Goal: Information Seeking & Learning: Find specific fact

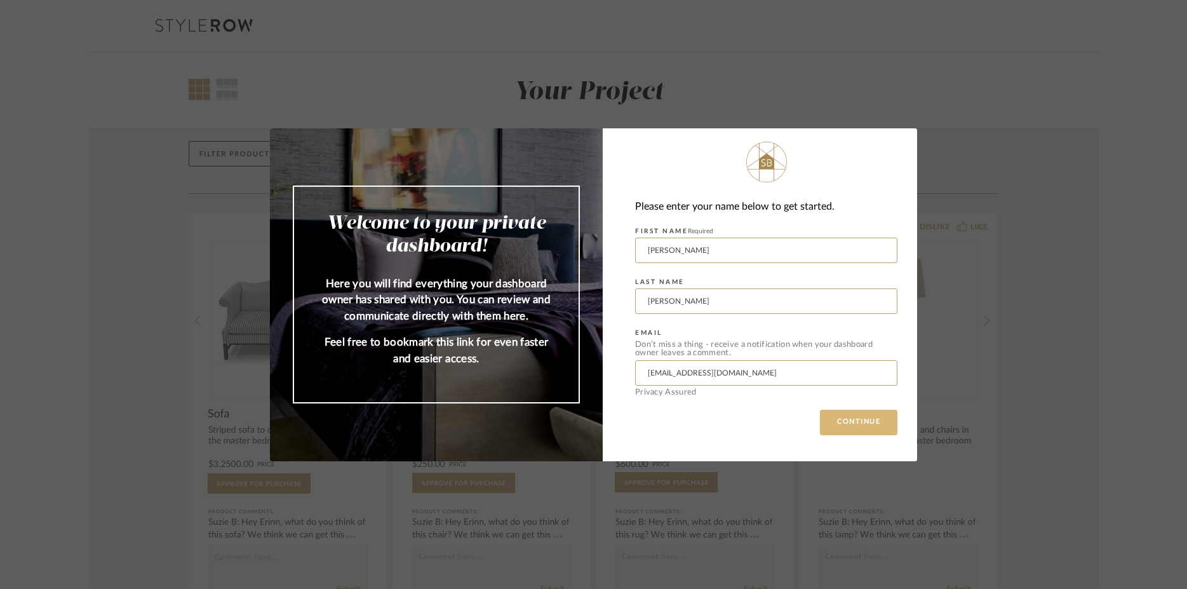
click at [857, 419] on button "CONTINUE" at bounding box center [858, 422] width 77 height 25
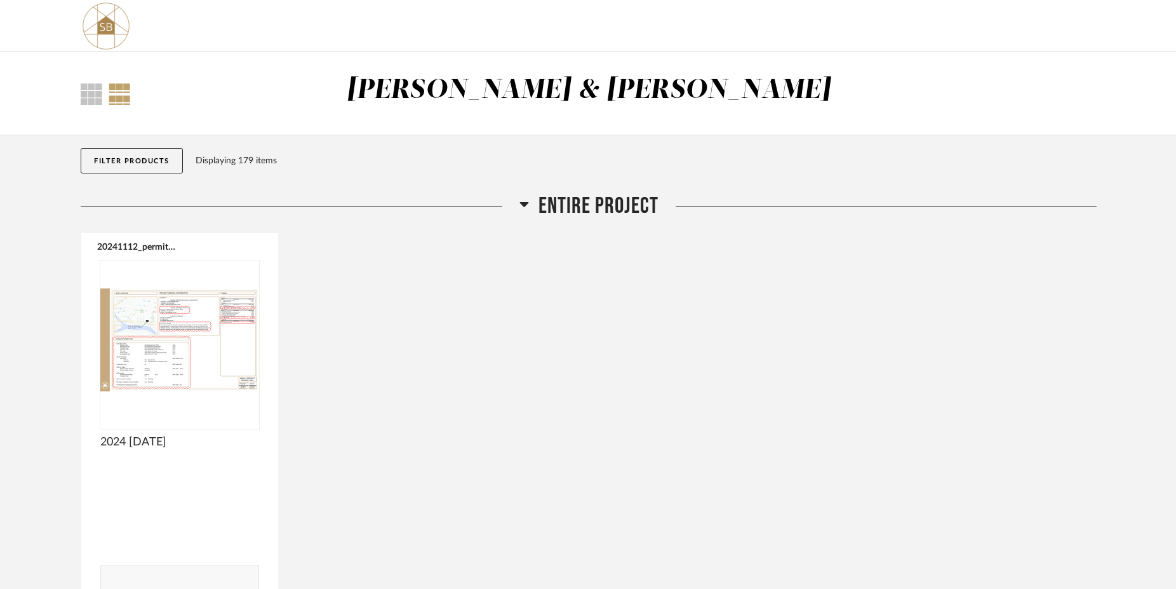
click at [522, 204] on icon at bounding box center [523, 204] width 9 height 5
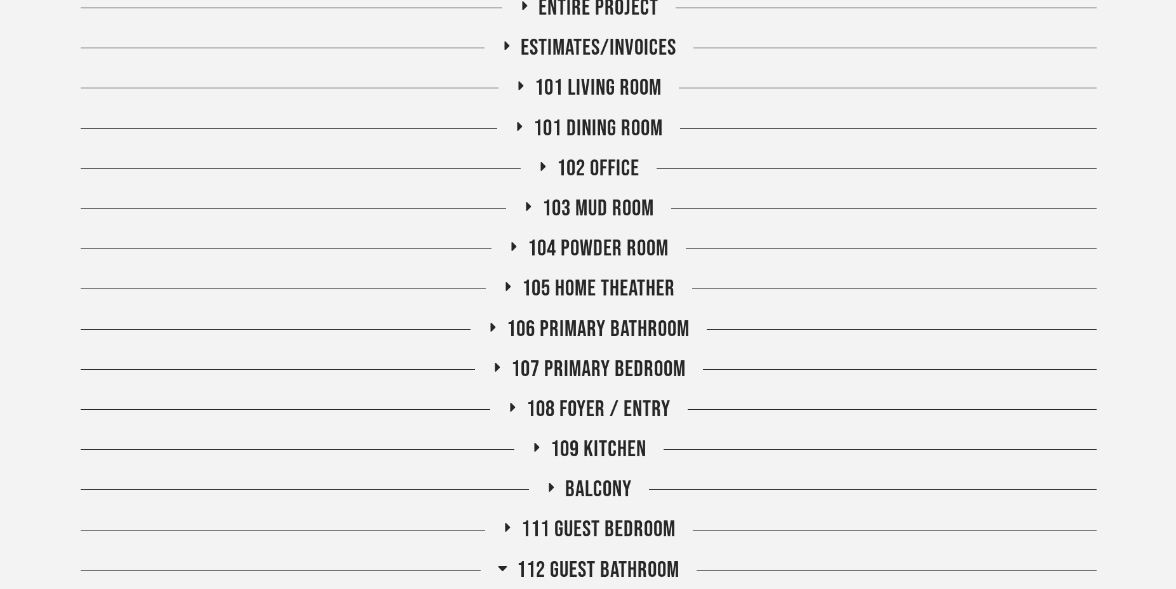
scroll to position [281, 0]
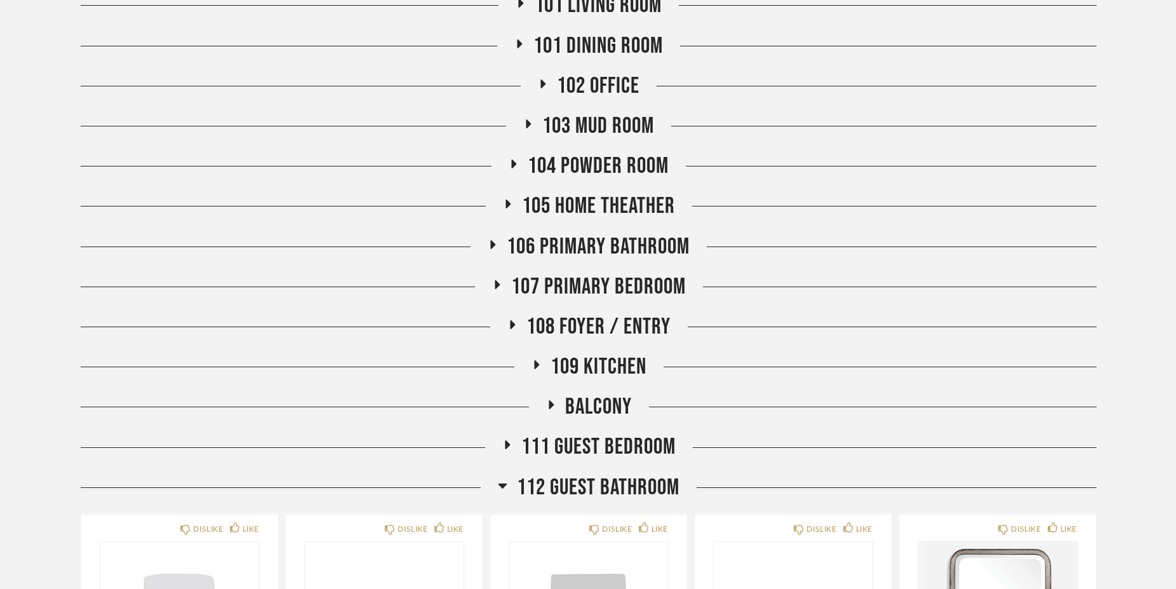
click at [498, 484] on icon at bounding box center [502, 485] width 9 height 5
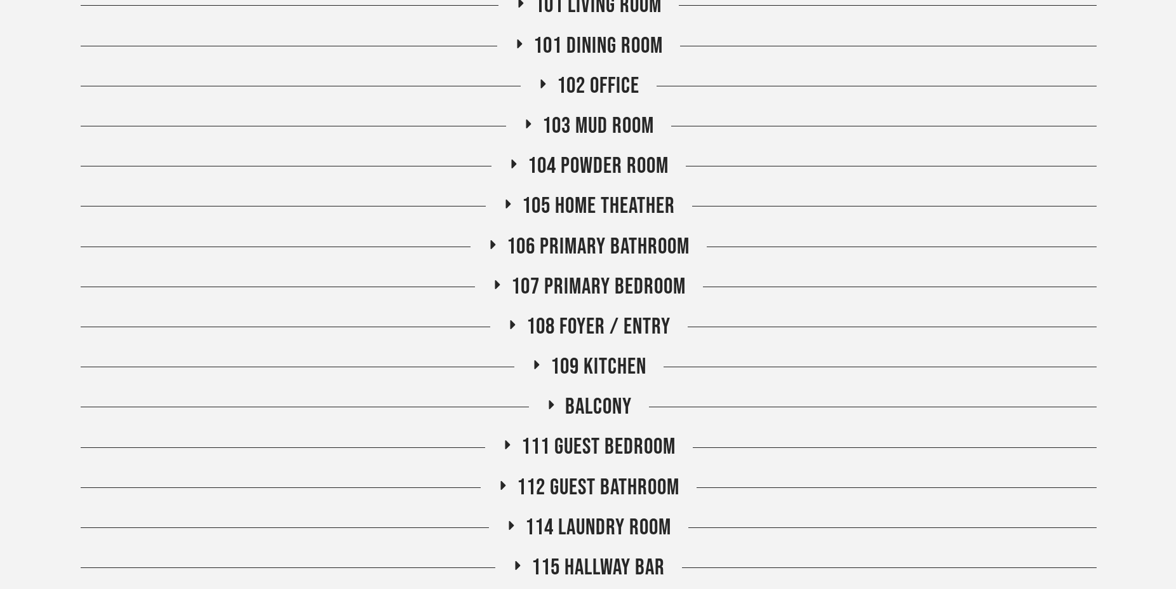
click at [509, 524] on icon at bounding box center [511, 525] width 5 height 9
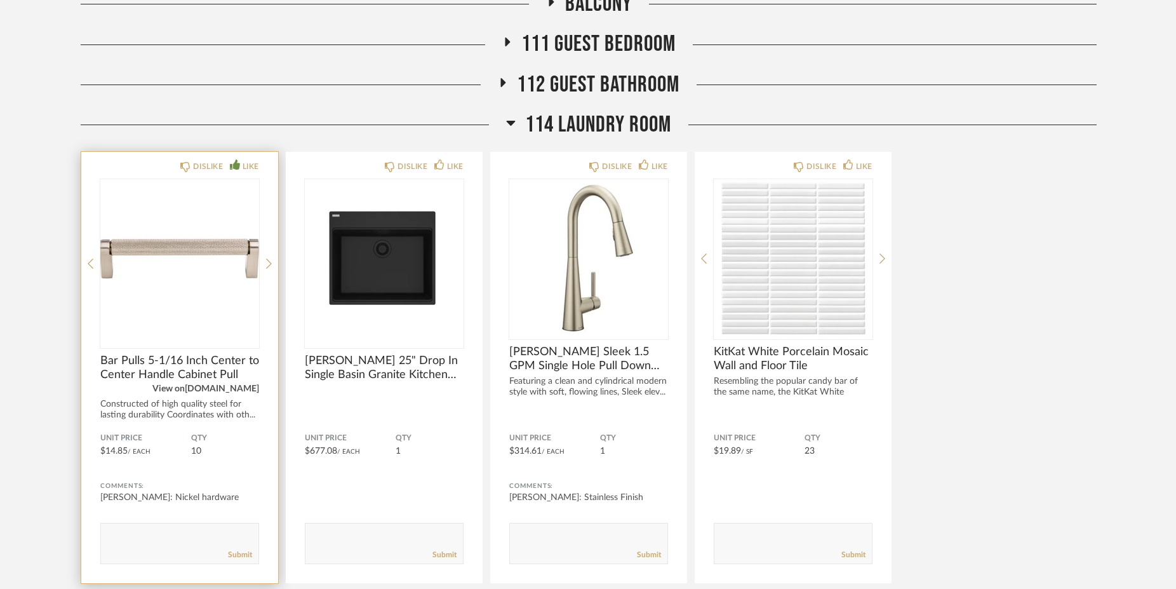
scroll to position [561, 0]
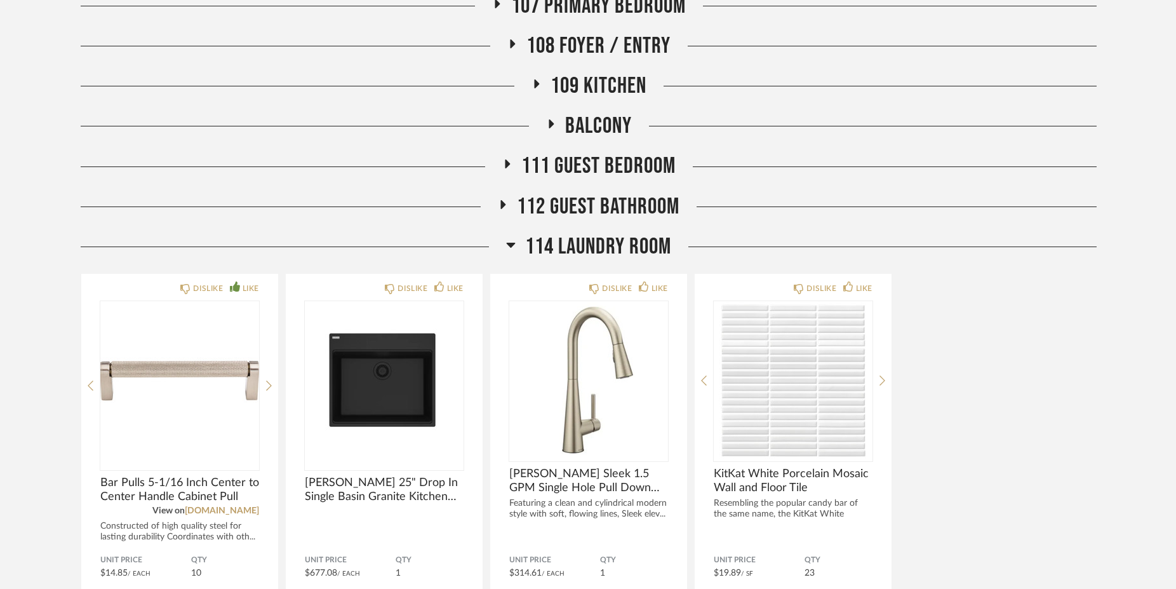
click at [511, 247] on icon at bounding box center [511, 244] width 10 height 15
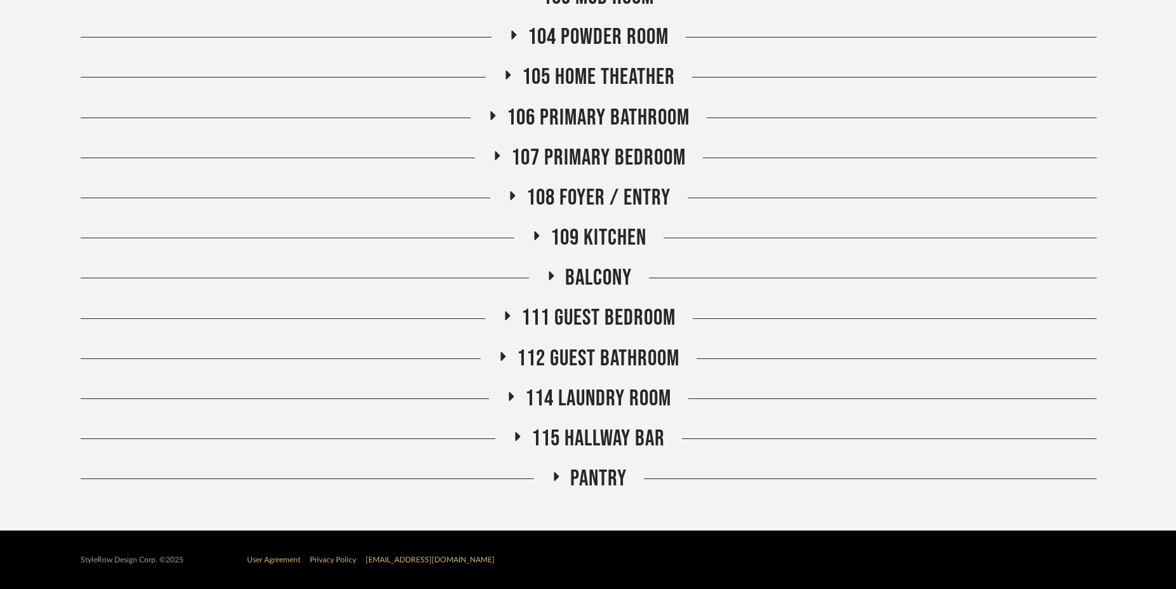
click at [503, 315] on icon at bounding box center [506, 316] width 15 height 10
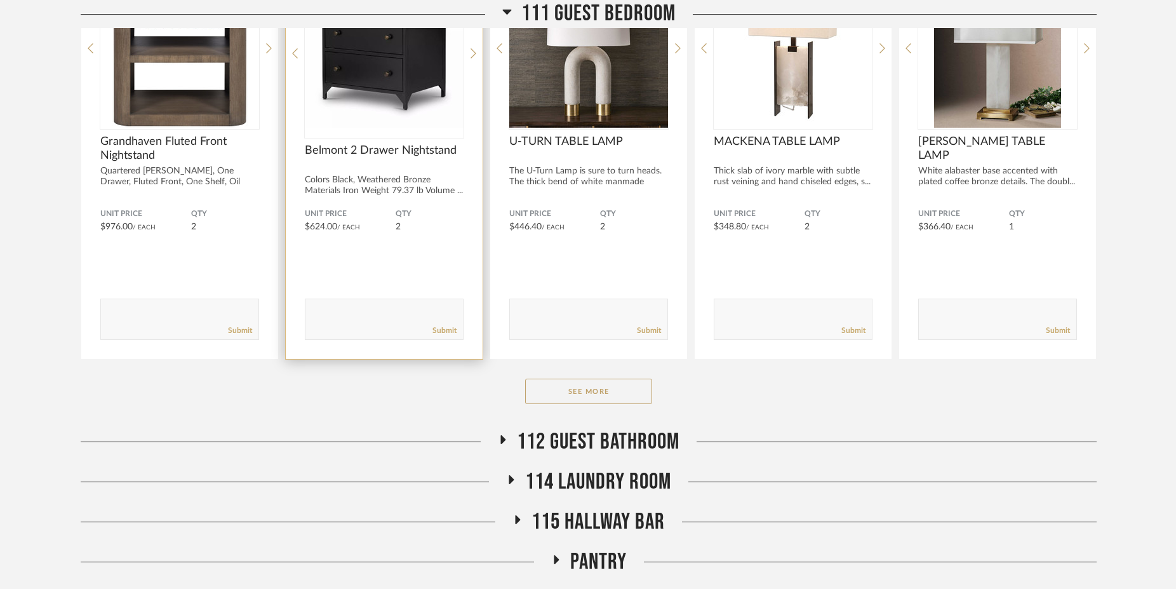
scroll to position [888, 0]
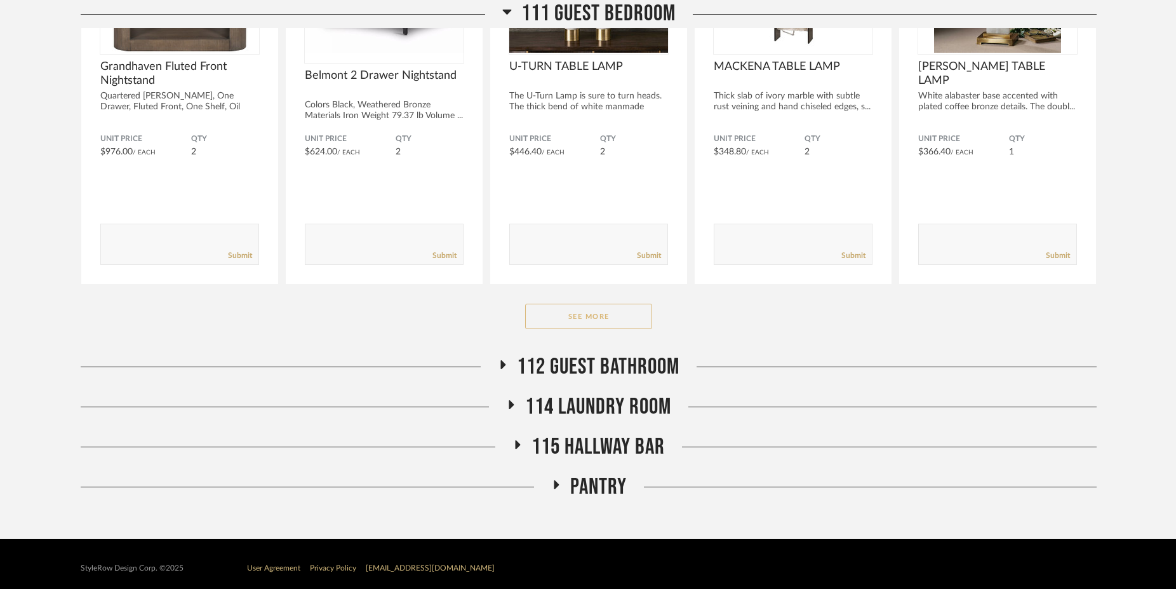
click at [565, 324] on button "See More" at bounding box center [588, 315] width 127 height 25
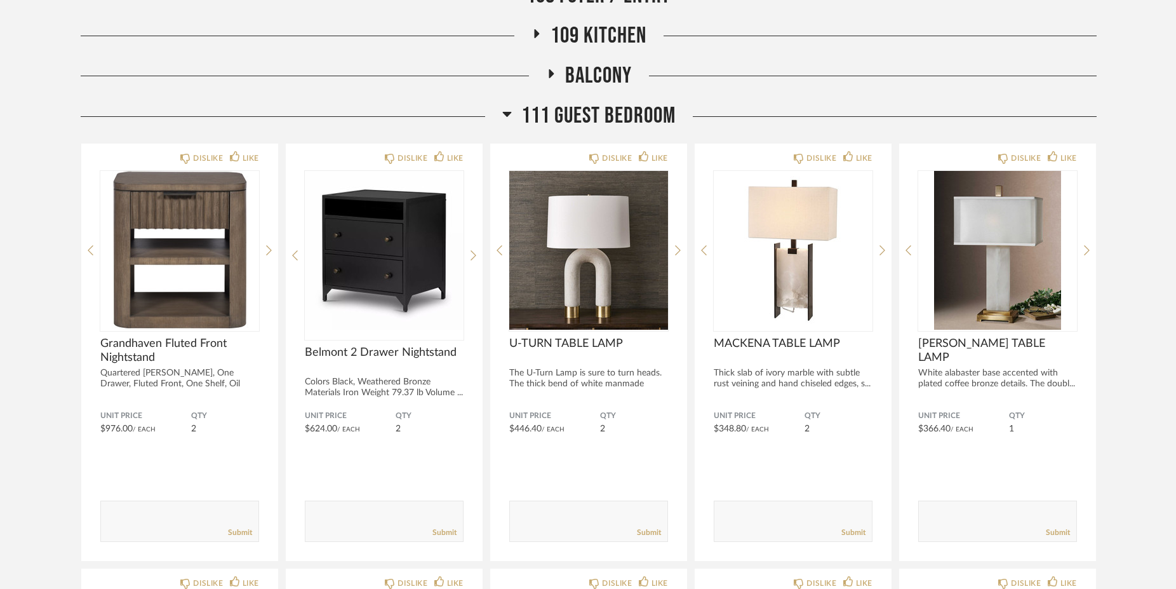
scroll to position [608, 0]
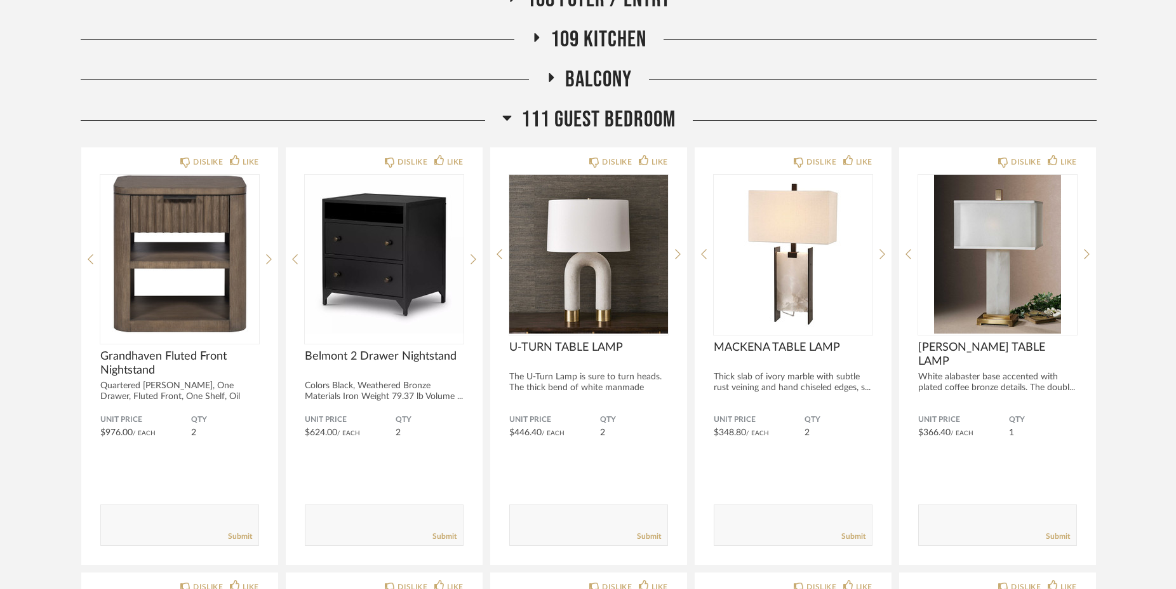
click at [504, 121] on icon at bounding box center [507, 117] width 10 height 15
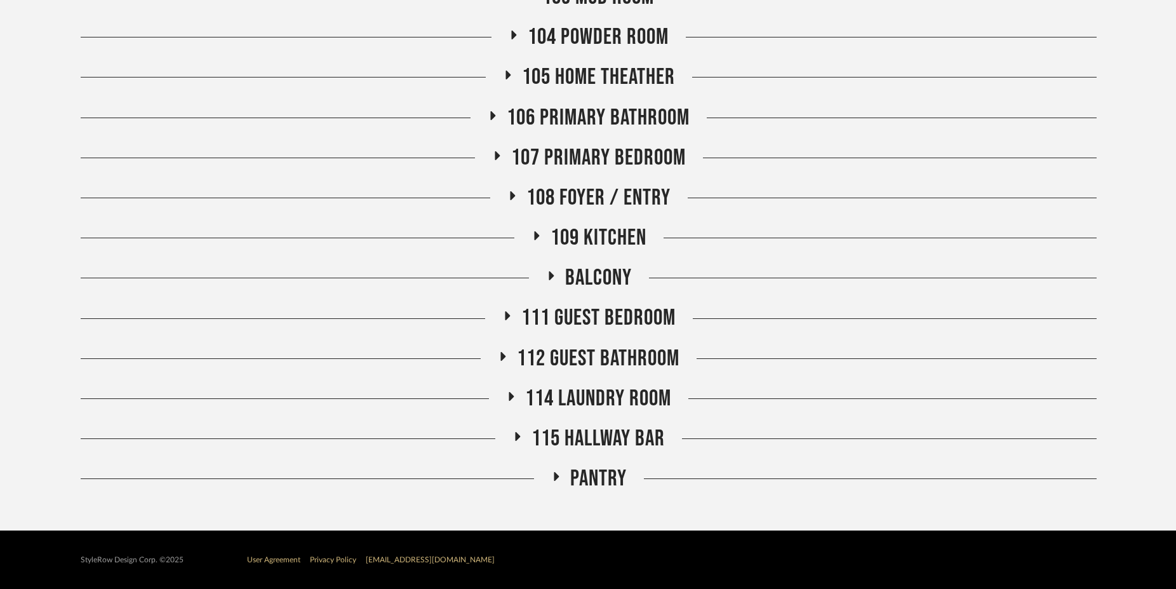
click at [498, 356] on icon at bounding box center [502, 356] width 15 height 10
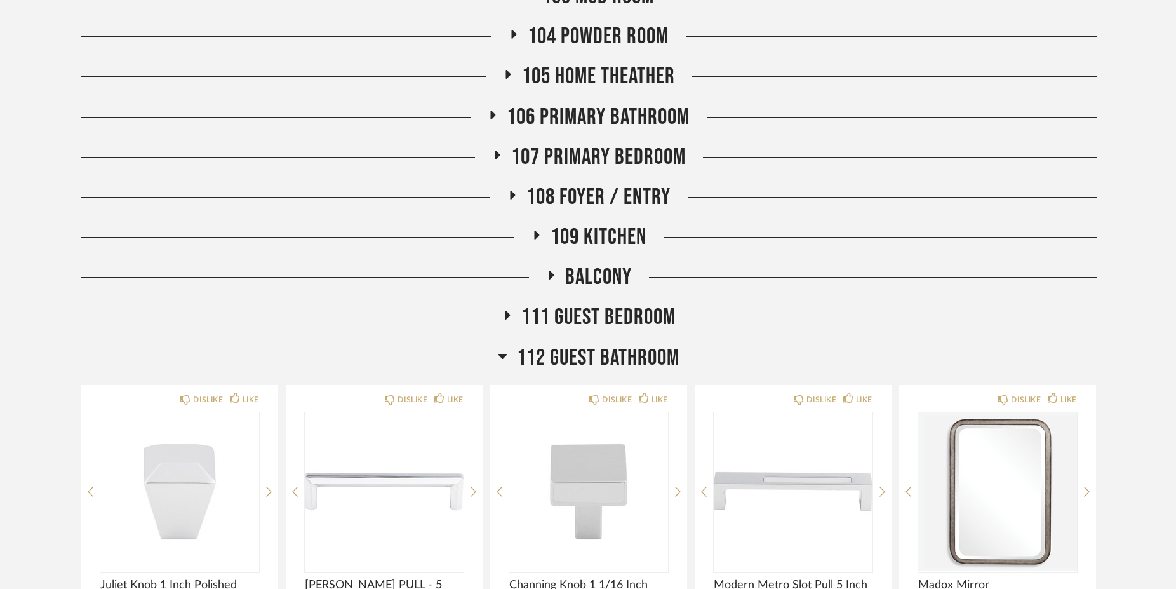
scroll to position [691, 0]
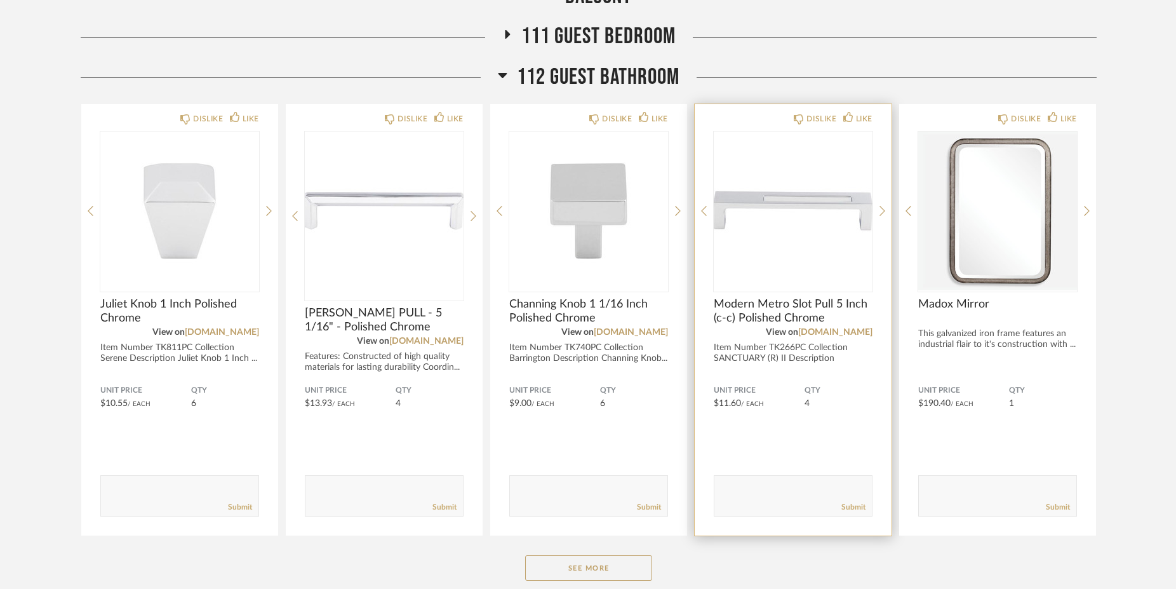
click at [808, 305] on span "Modern Metro Slot Pull 5 Inch (c-c) Polished Chrome" at bounding box center [793, 311] width 159 height 28
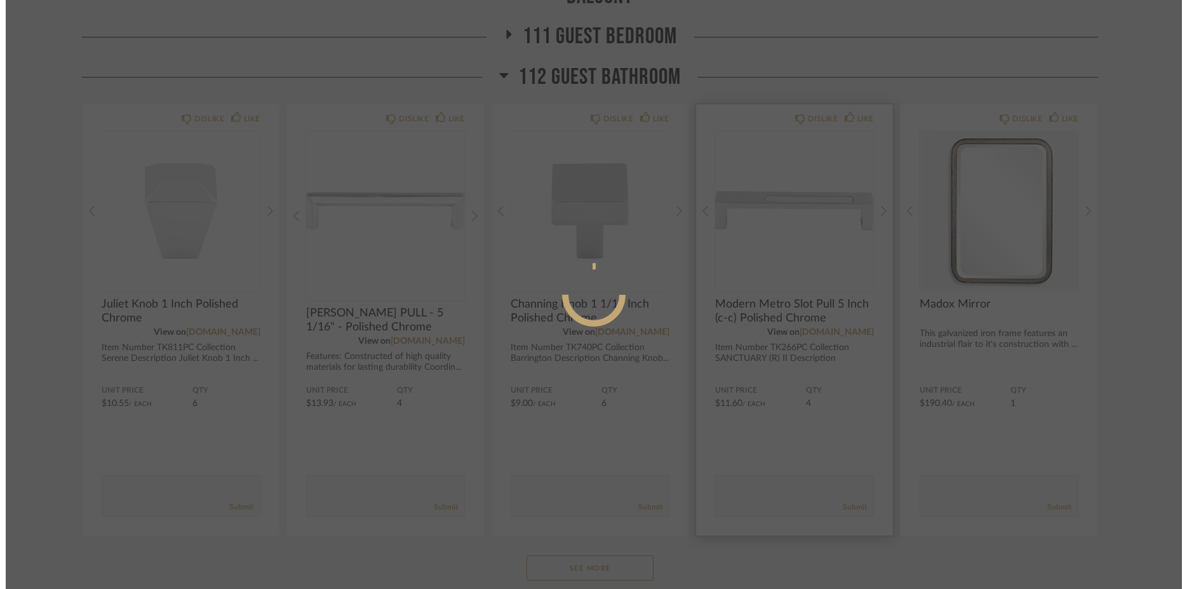
scroll to position [0, 0]
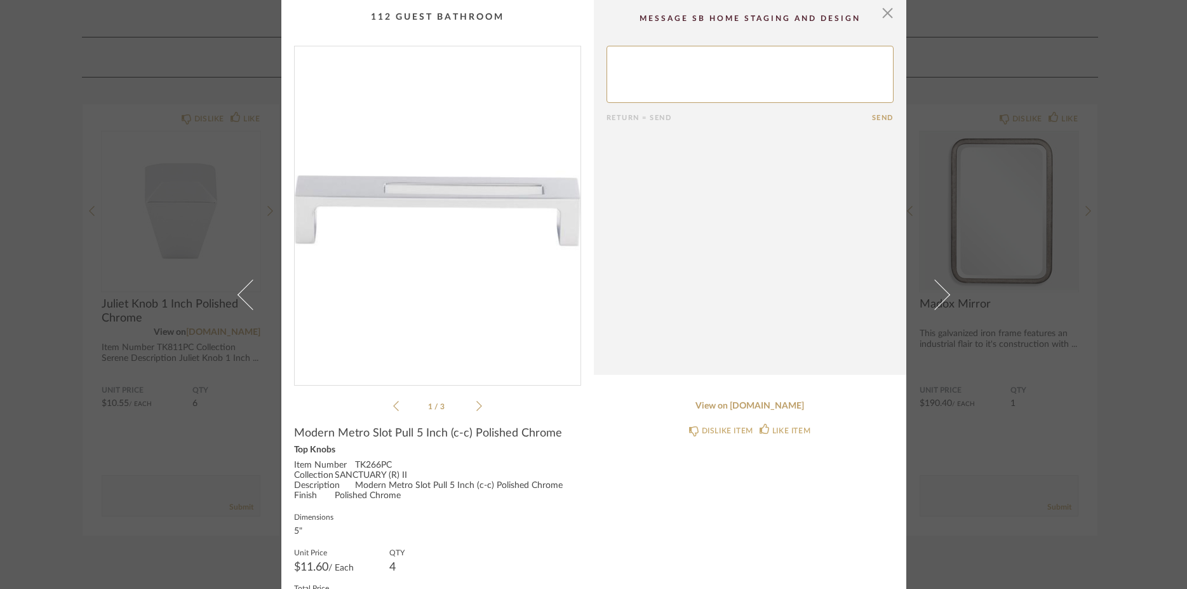
click at [476, 406] on icon at bounding box center [479, 405] width 6 height 11
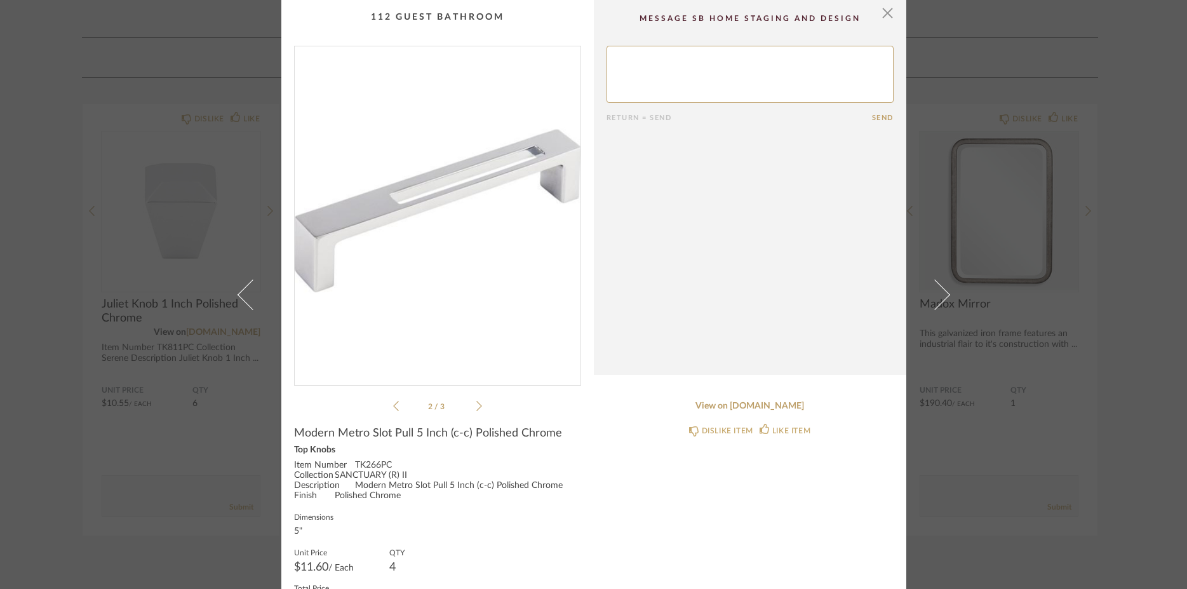
click at [476, 406] on icon at bounding box center [479, 405] width 6 height 11
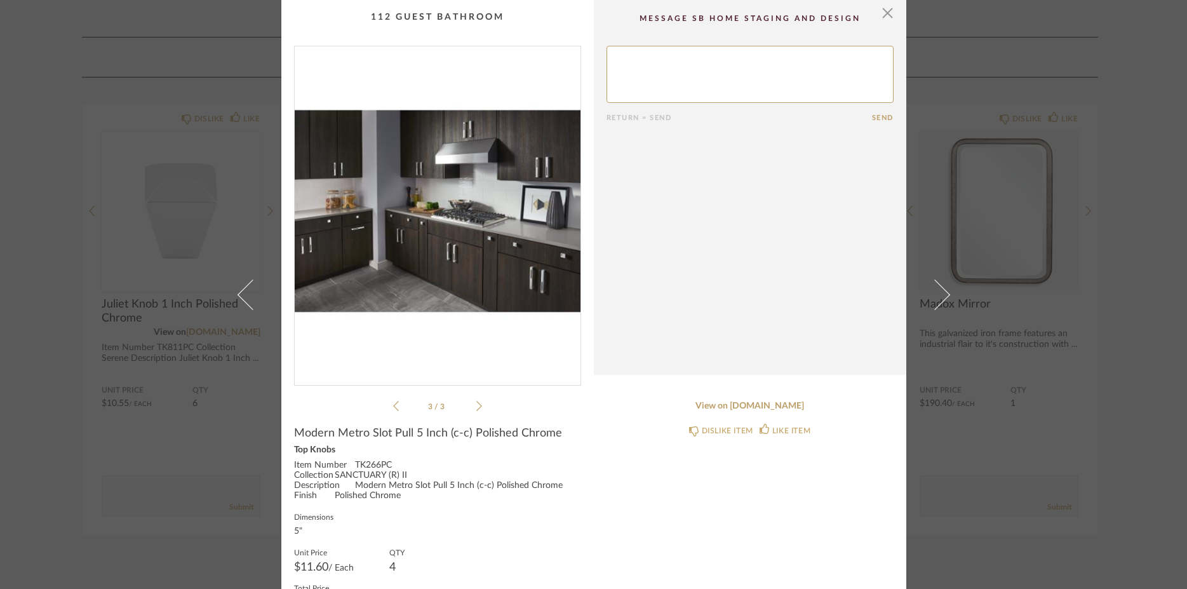
click at [67, 396] on div "× 3 / 3 Return = Send Send Modern Metro Slot Pull 5 Inch (c-c) Polished Chrome …" at bounding box center [593, 294] width 1187 height 589
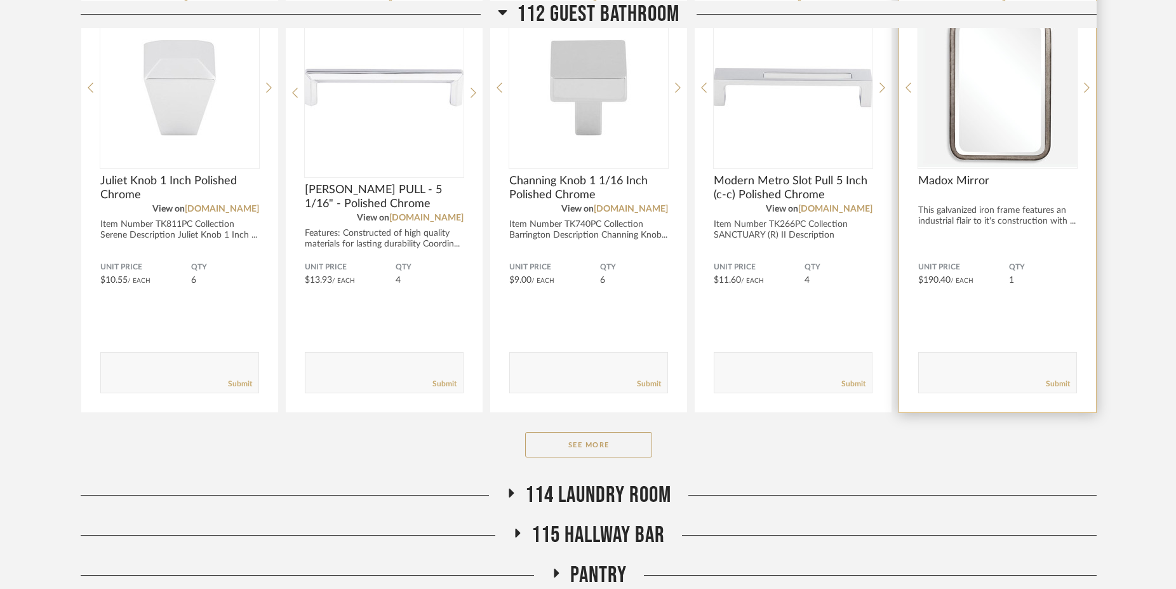
scroll to position [911, 0]
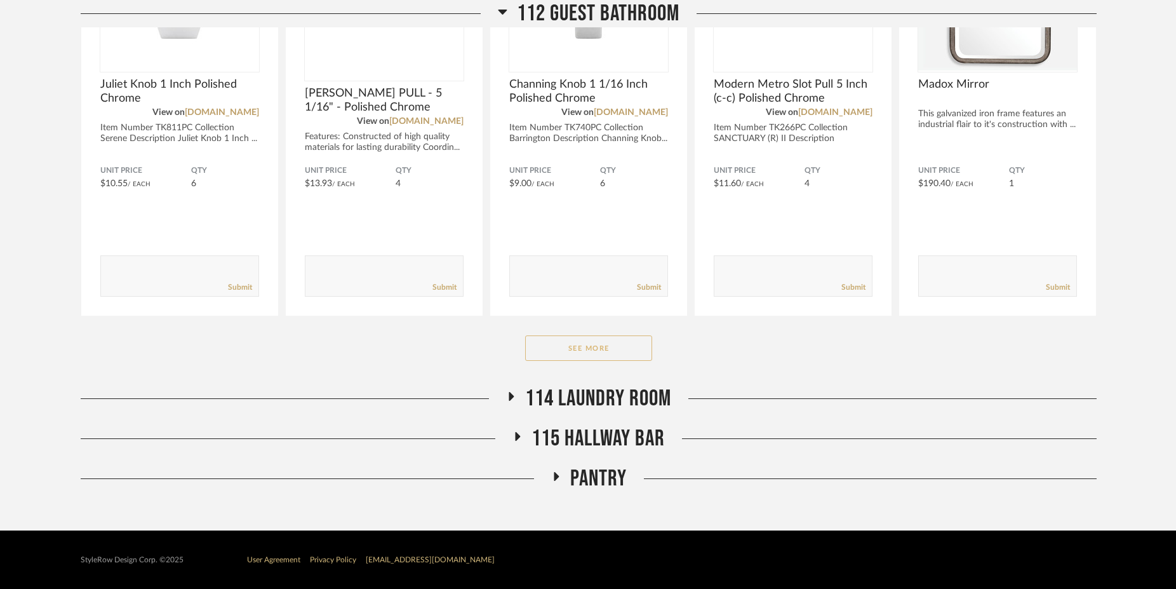
click at [604, 357] on button "See More" at bounding box center [588, 347] width 127 height 25
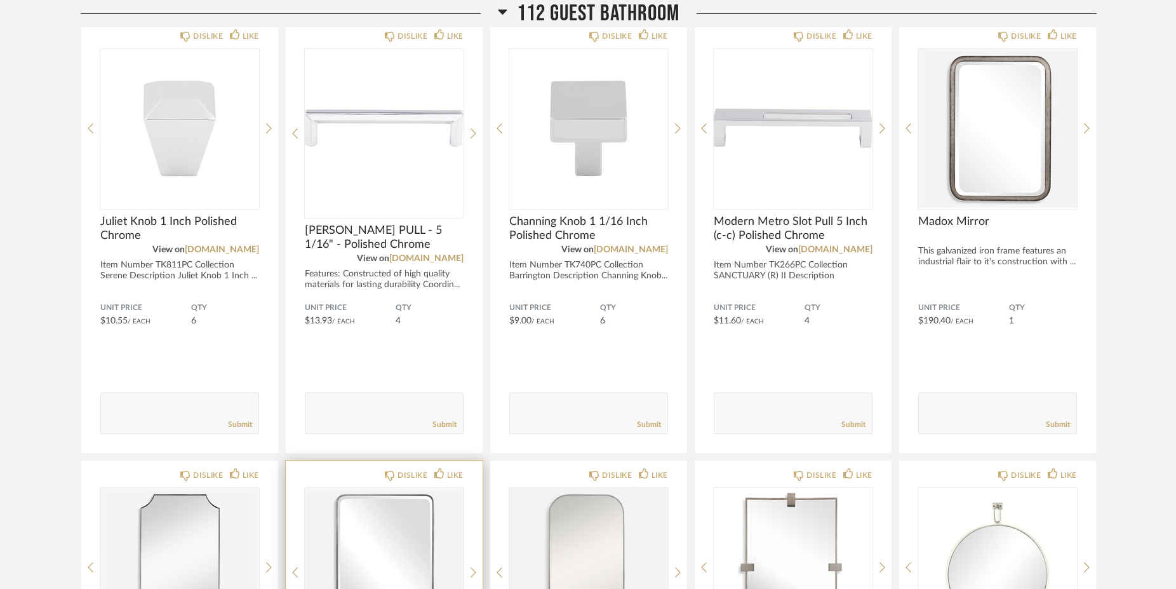
scroll to position [493, 0]
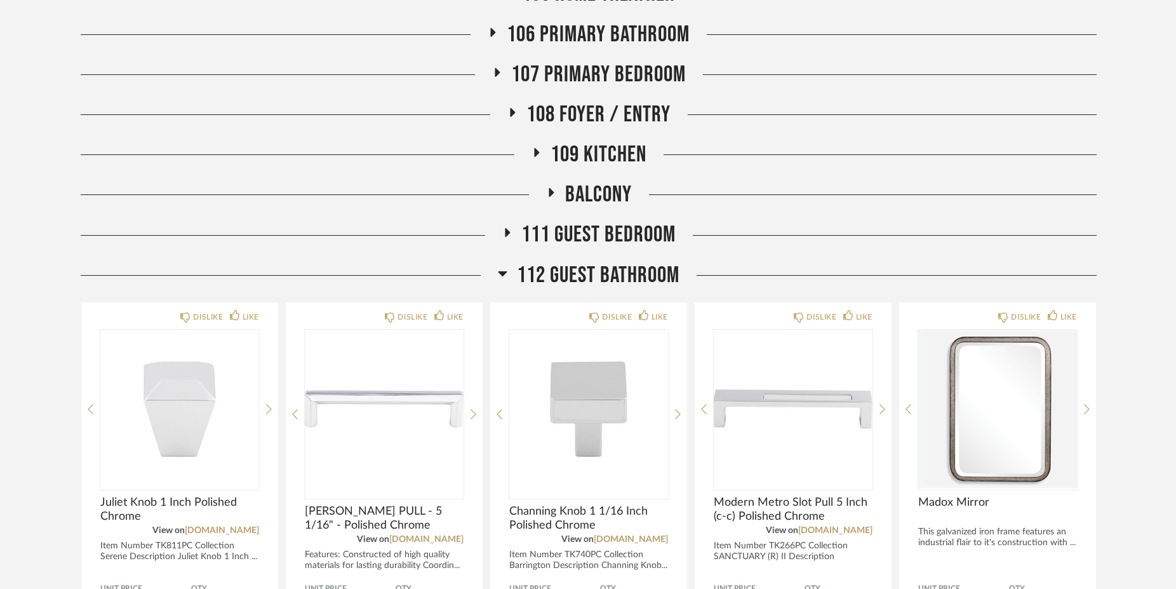
click at [500, 275] on icon at bounding box center [502, 273] width 9 height 5
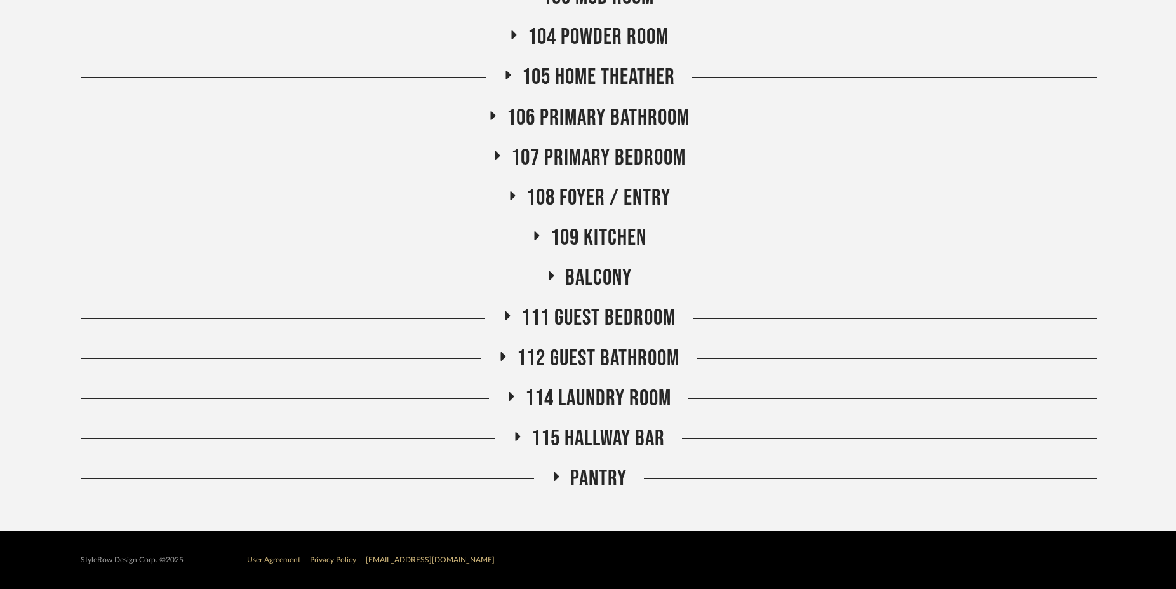
scroll to position [410, 0]
click at [506, 78] on icon at bounding box center [507, 74] width 5 height 9
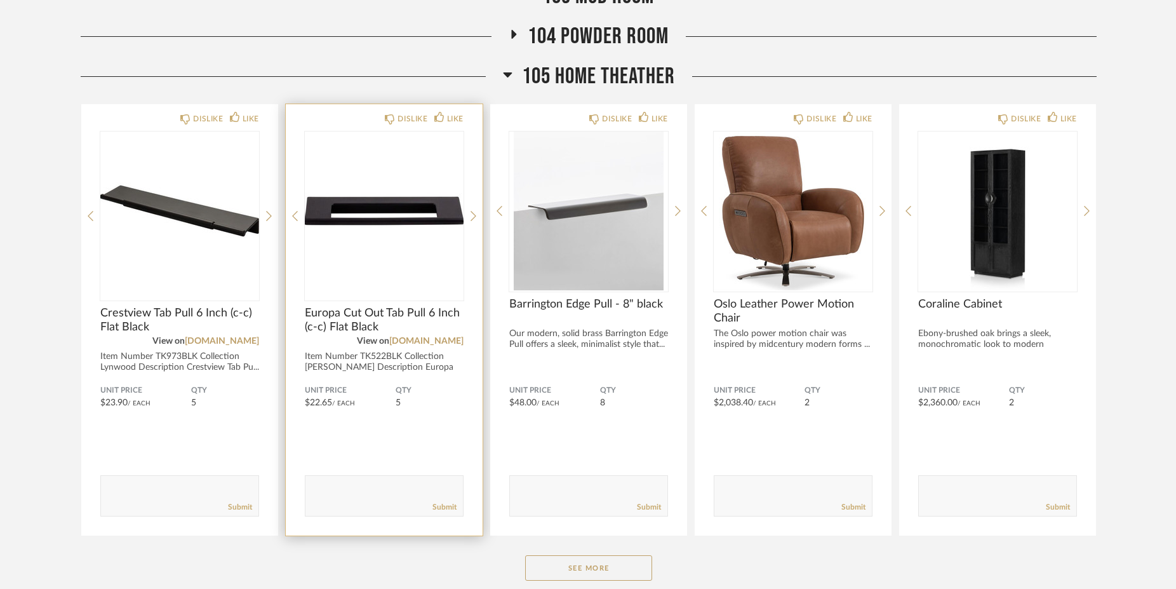
click at [386, 310] on span "Europa Cut Out Tab Pull 6 Inch (c-c) Flat Black" at bounding box center [384, 320] width 159 height 28
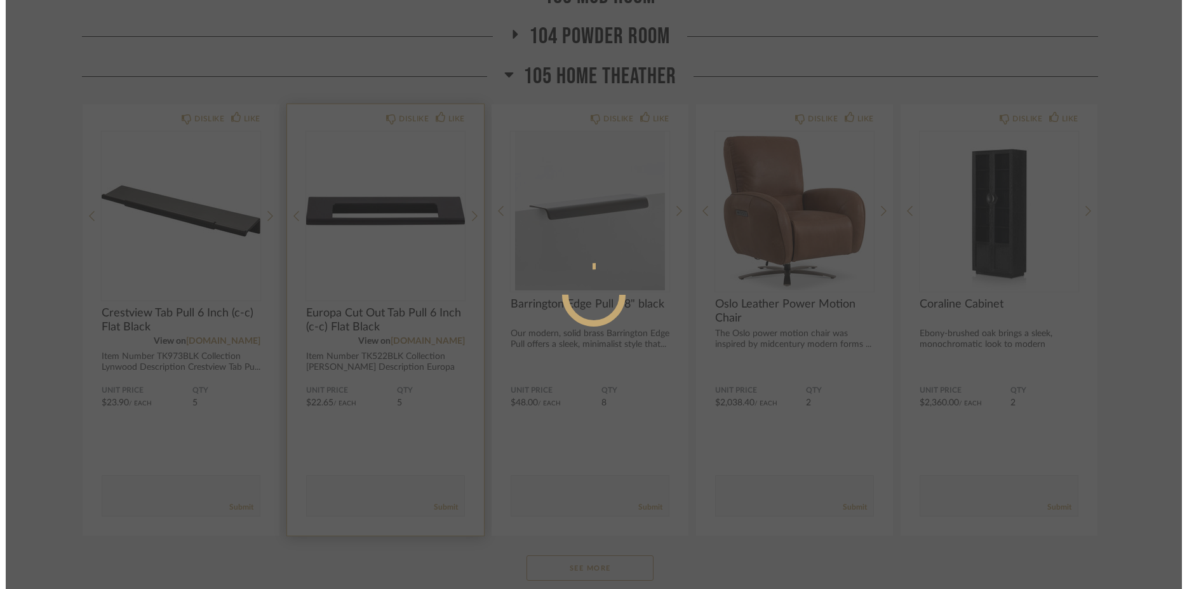
scroll to position [0, 0]
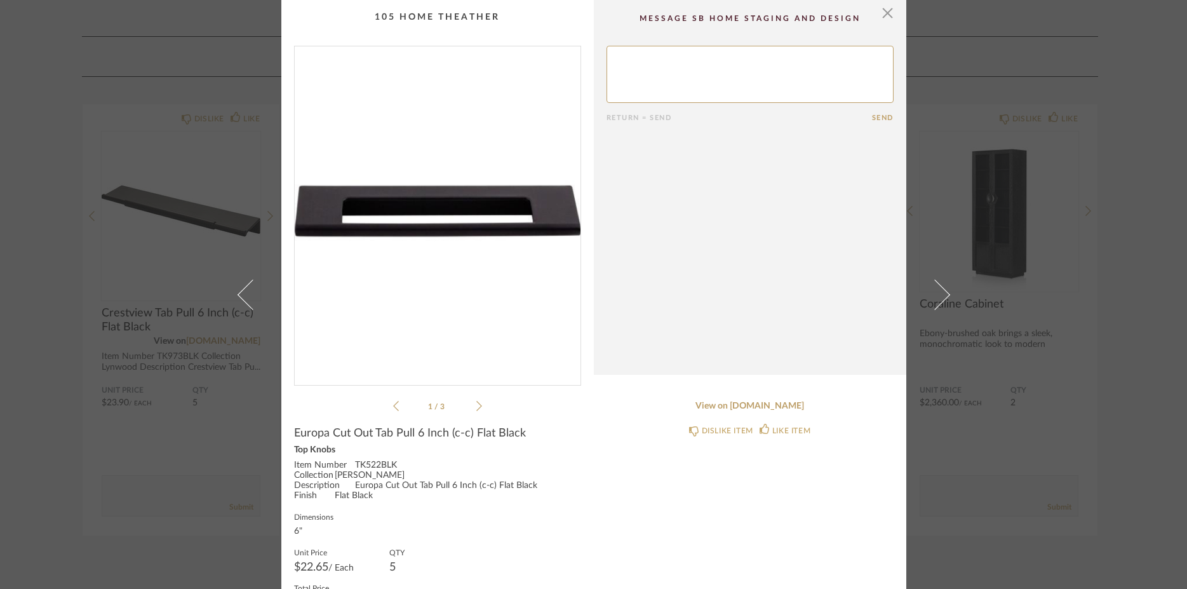
click at [476, 405] on icon at bounding box center [479, 405] width 6 height 11
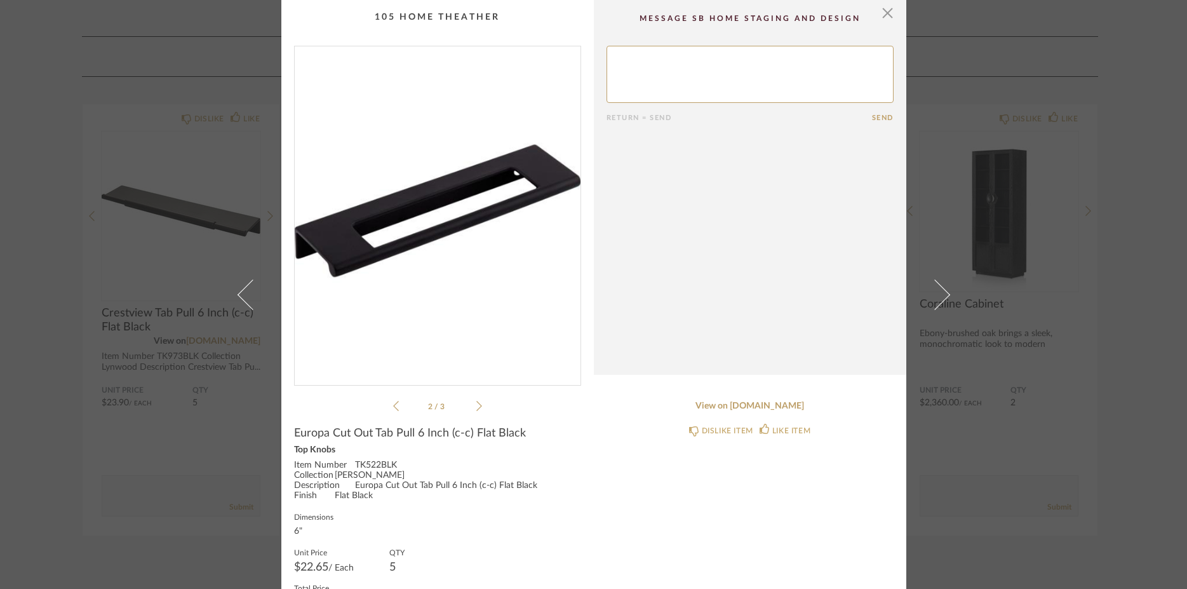
click at [476, 405] on icon at bounding box center [479, 405] width 6 height 11
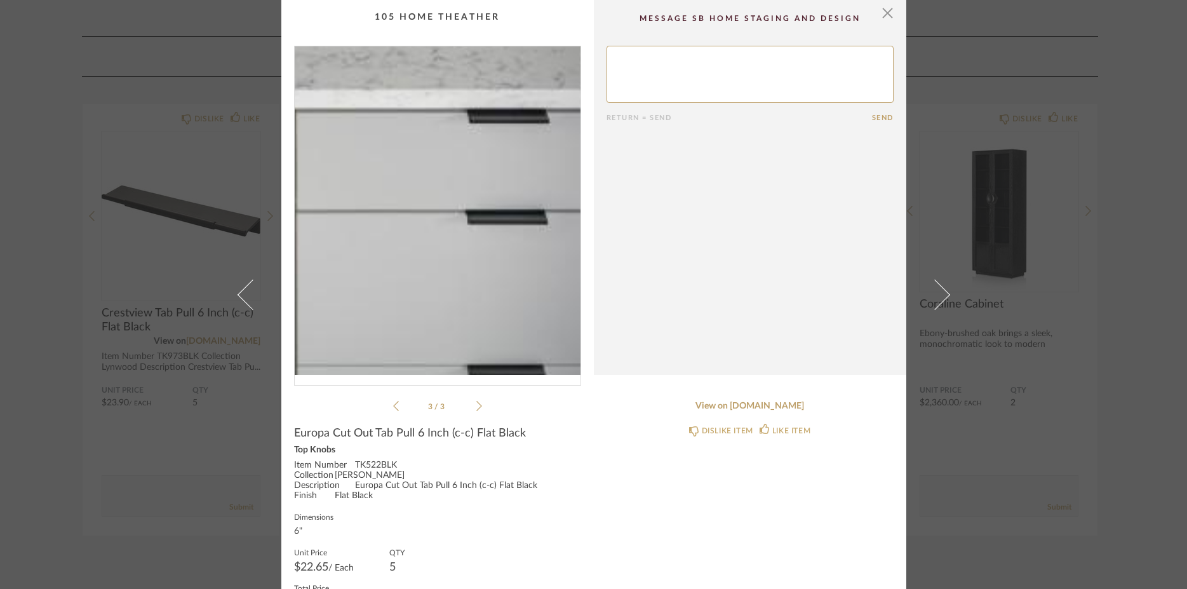
click at [475, 243] on img "2" at bounding box center [438, 210] width 286 height 328
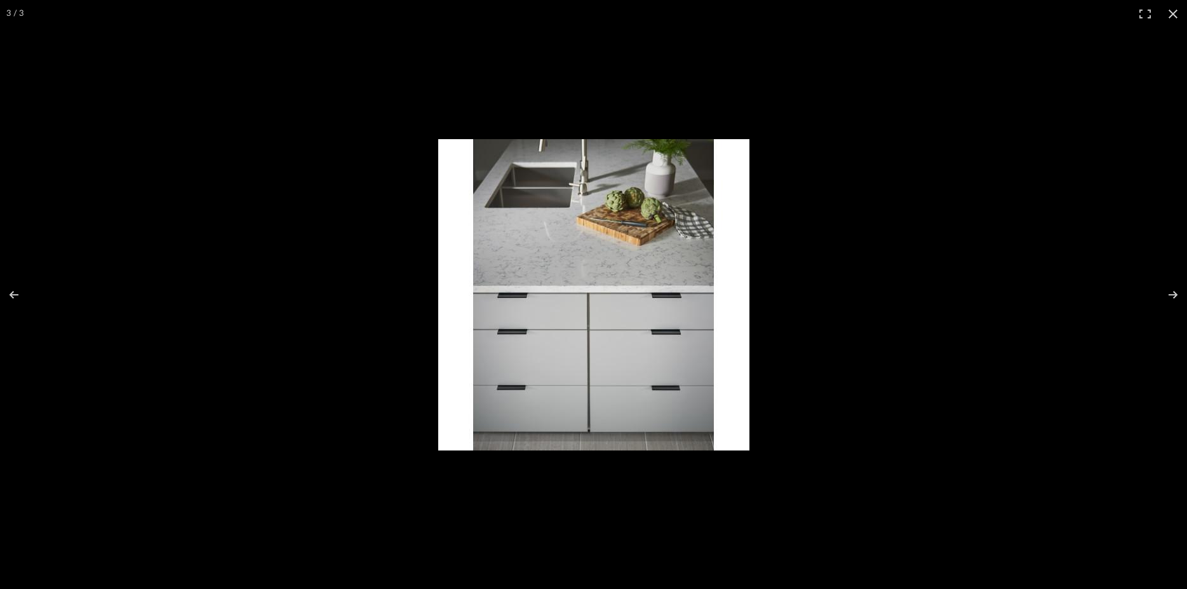
click at [635, 343] on img at bounding box center [593, 294] width 311 height 311
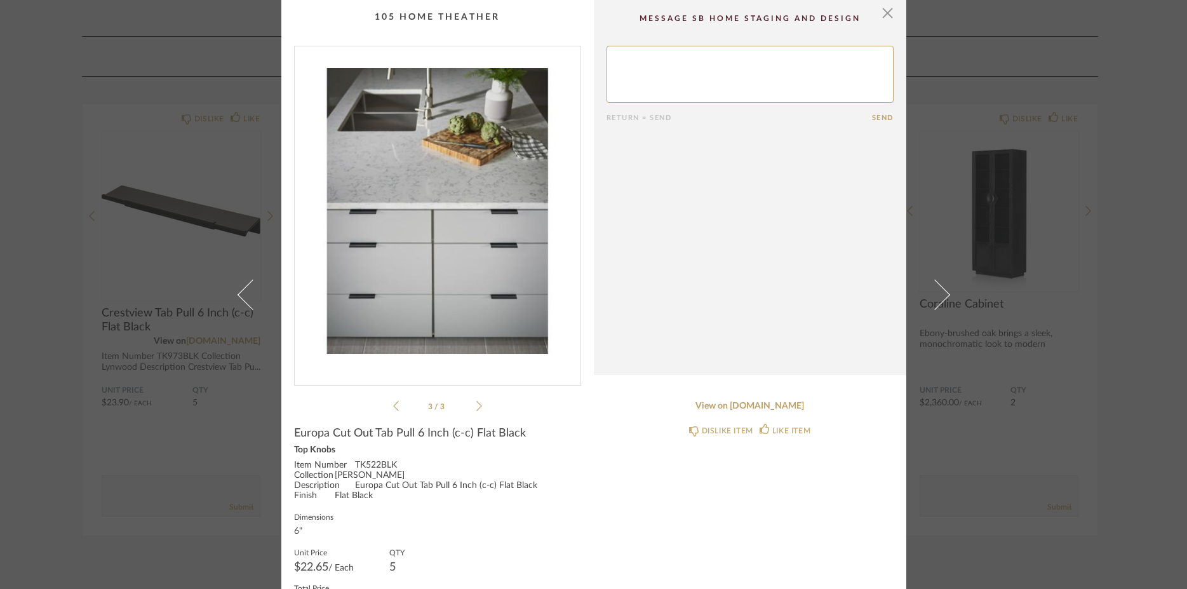
scroll to position [47, 0]
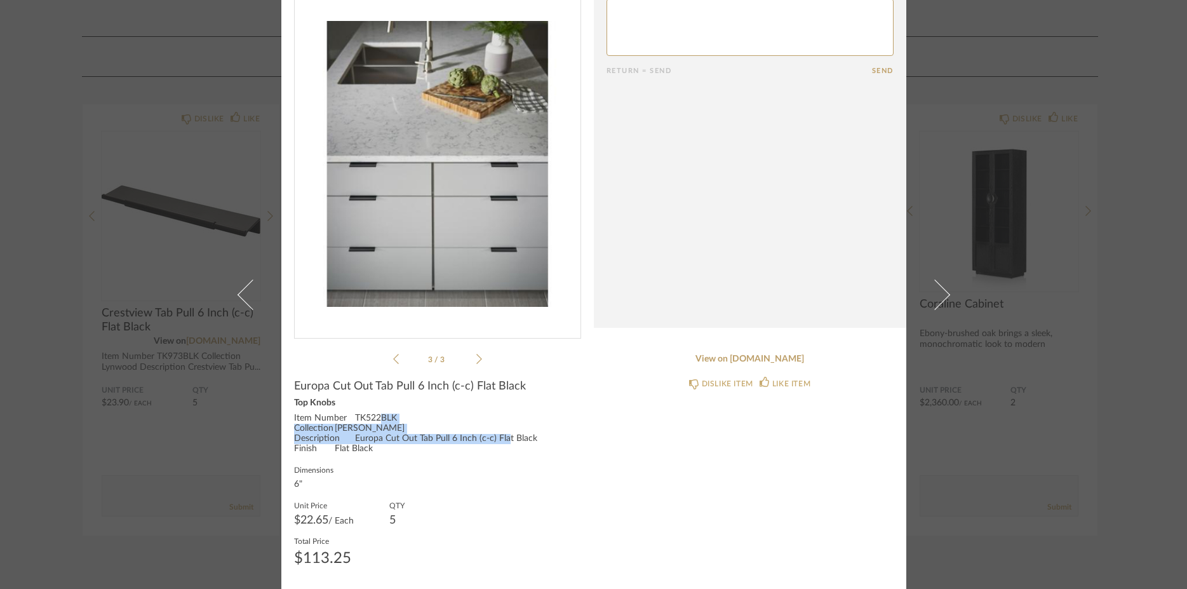
drag, startPoint x: 524, startPoint y: 437, endPoint x: 371, endPoint y: 416, distance: 154.4
click at [371, 416] on div "Item Number TK522BLK Collection [PERSON_NAME] Description Europa Cut Out Tab Pu…" at bounding box center [437, 433] width 287 height 41
click at [374, 427] on div "Item Number TK522BLK Collection [PERSON_NAME] Description Europa Cut Out Tab Pu…" at bounding box center [437, 433] width 287 height 41
drag, startPoint x: 374, startPoint y: 427, endPoint x: 288, endPoint y: 420, distance: 86.0
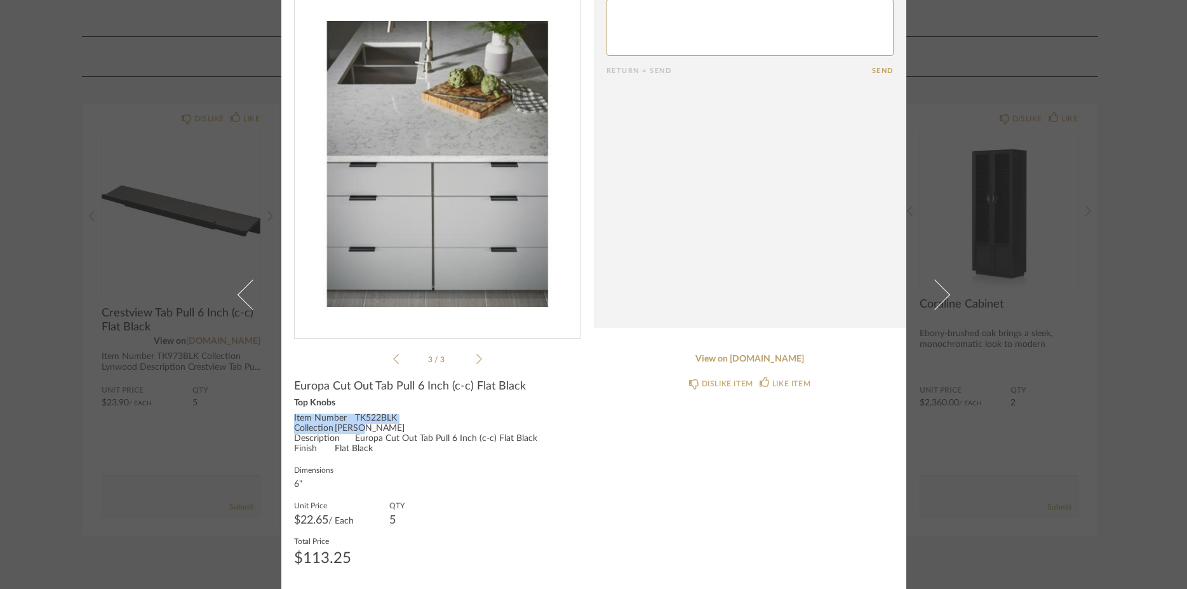
click at [294, 420] on div "Item Number TK522BLK Collection [PERSON_NAME] Description Europa Cut Out Tab Pu…" at bounding box center [437, 433] width 287 height 41
copy div "Item Number TK522BLK Collection [PERSON_NAME]"
click at [503, 512] on div "Unit Price $22.65 / Each QTY 5" at bounding box center [437, 512] width 287 height 25
click at [1144, 257] on div "× 3 / 3 Return = Send Send Europa Cut Out Tab Pull 6 Inch (c-c) Flat Black Top …" at bounding box center [593, 294] width 1187 height 589
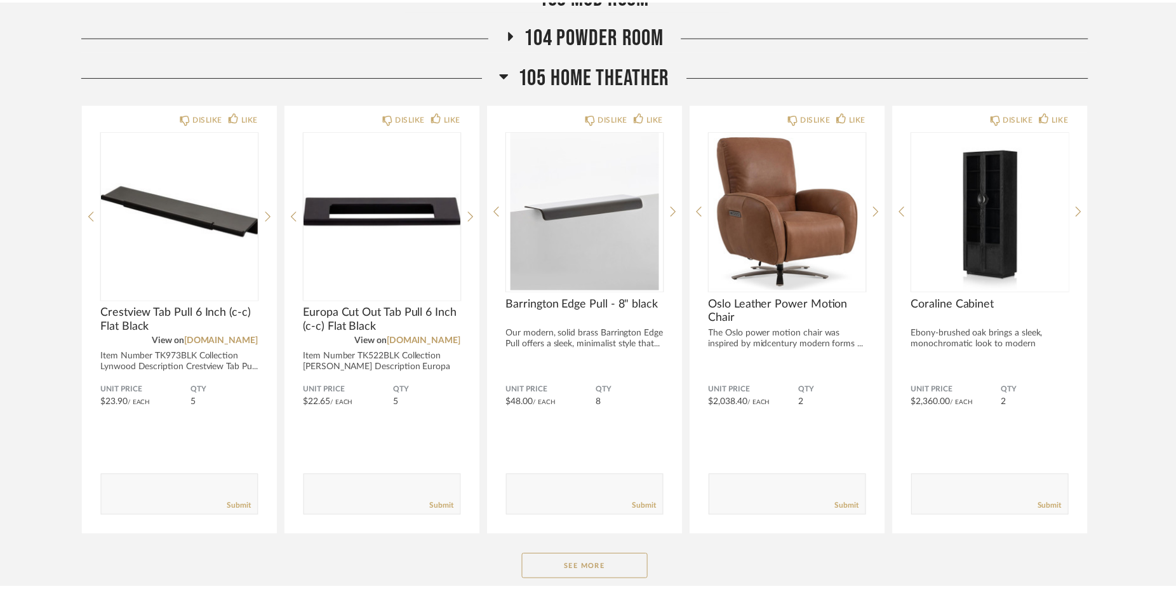
scroll to position [410, 0]
